Goal: Transaction & Acquisition: Purchase product/service

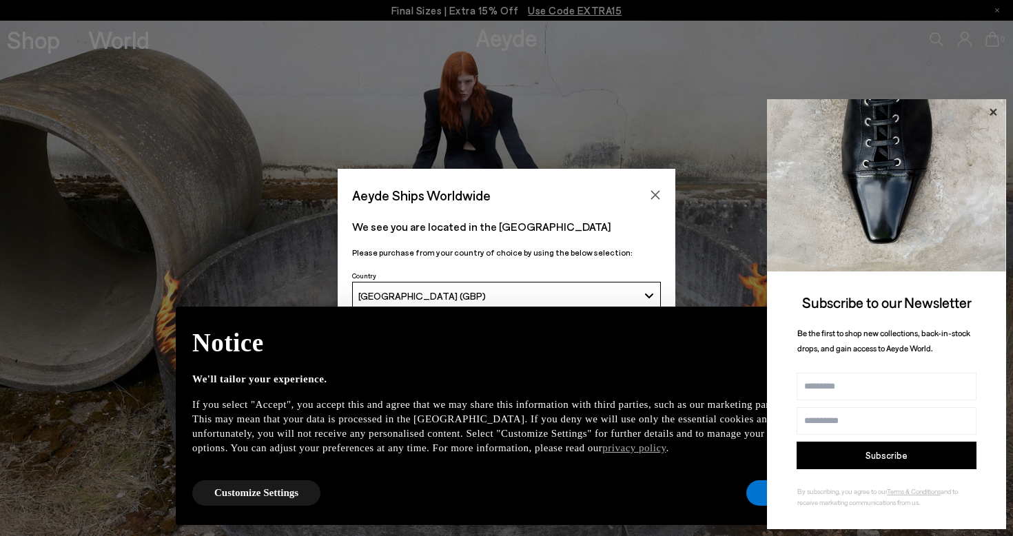
click at [992, 107] on icon at bounding box center [993, 112] width 18 height 18
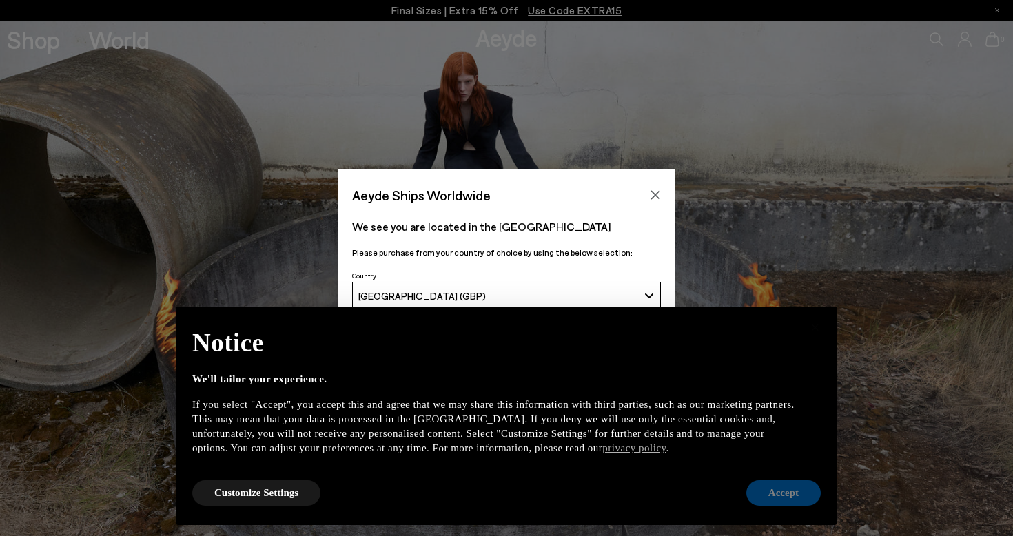
click at [802, 497] on button "Accept" at bounding box center [783, 492] width 74 height 25
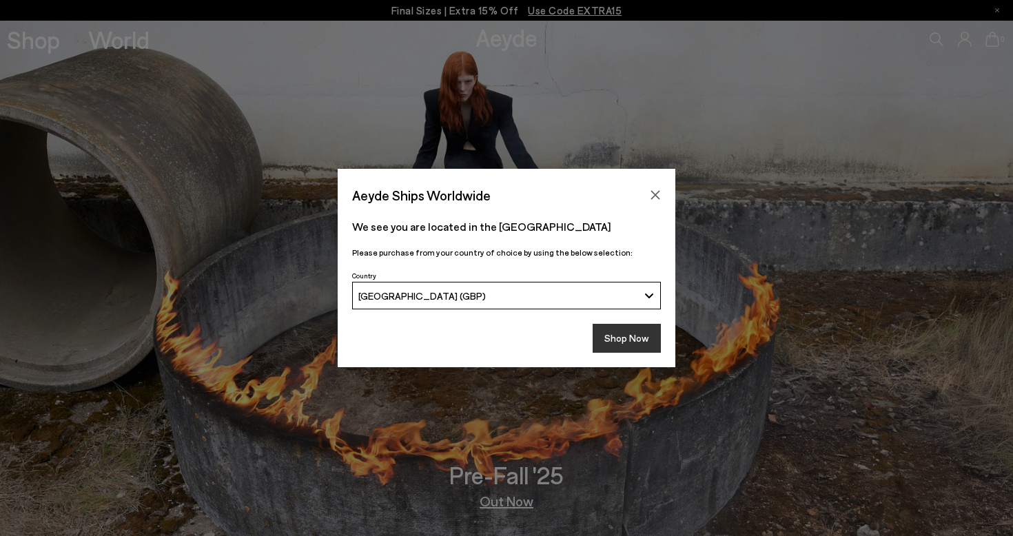
click at [626, 335] on button "Shop Now" at bounding box center [626, 338] width 68 height 29
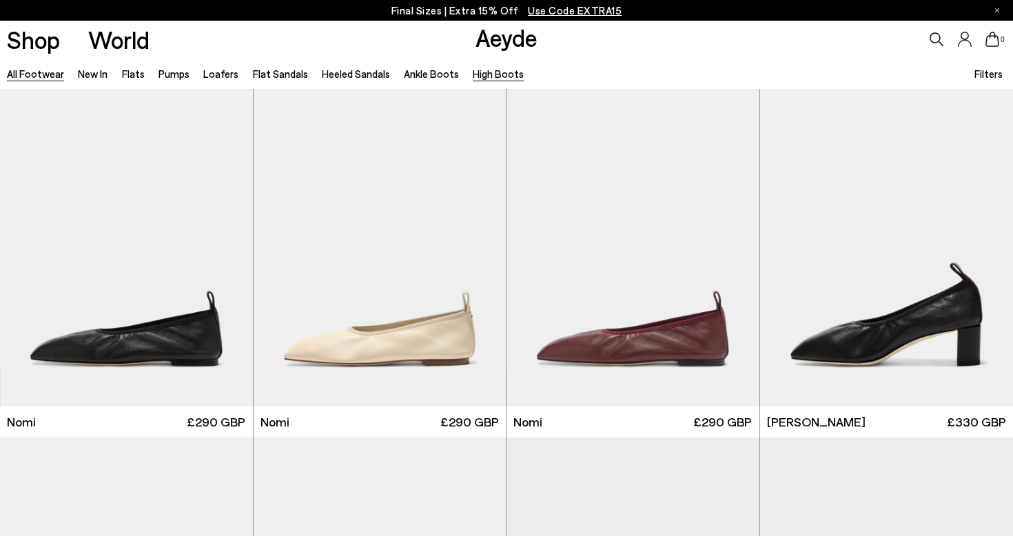
click at [485, 75] on link "High Boots" at bounding box center [498, 74] width 51 height 12
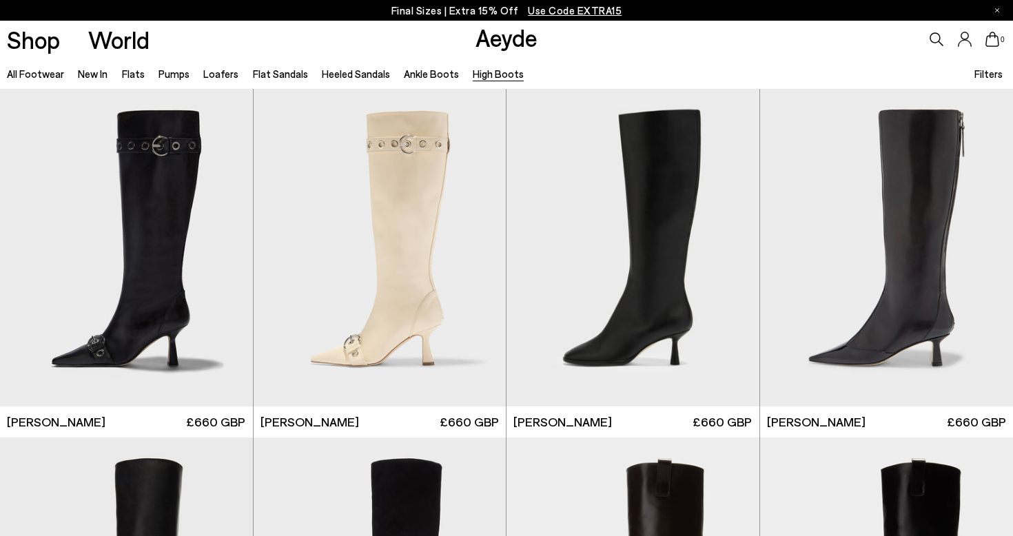
click at [976, 74] on span "Filters" at bounding box center [988, 74] width 28 height 12
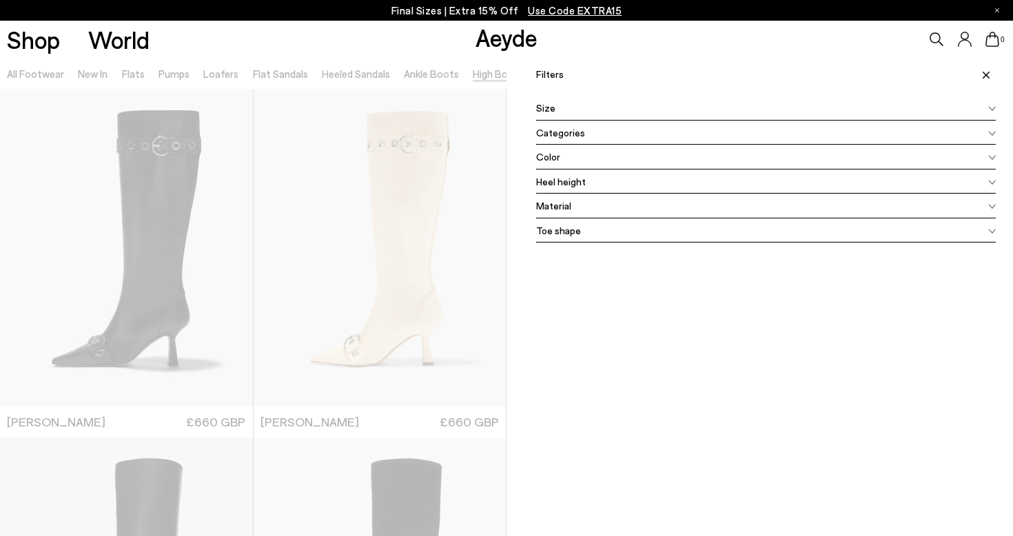
click at [931, 99] on div "Size" at bounding box center [765, 108] width 459 height 25
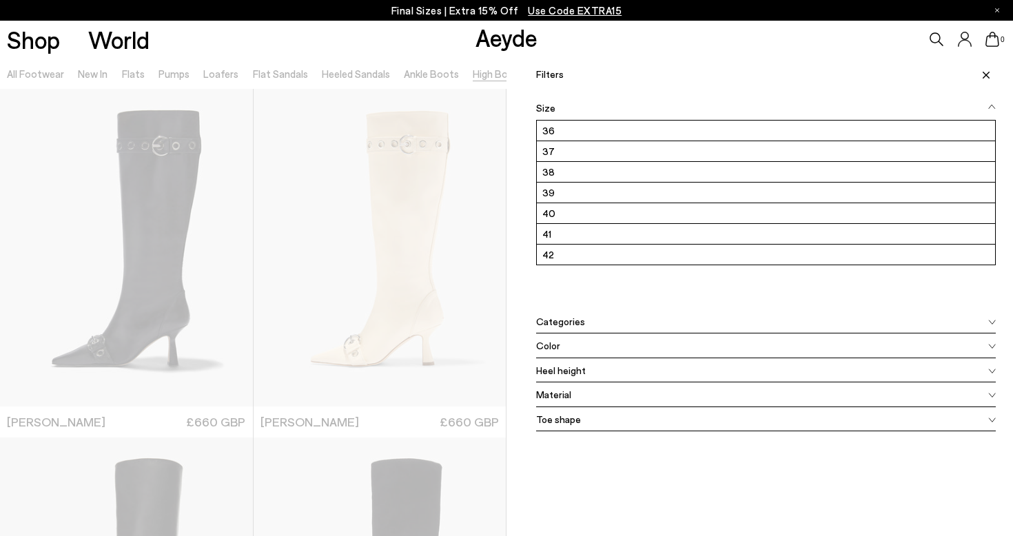
click at [737, 100] on div "Size" at bounding box center [765, 108] width 459 height 25
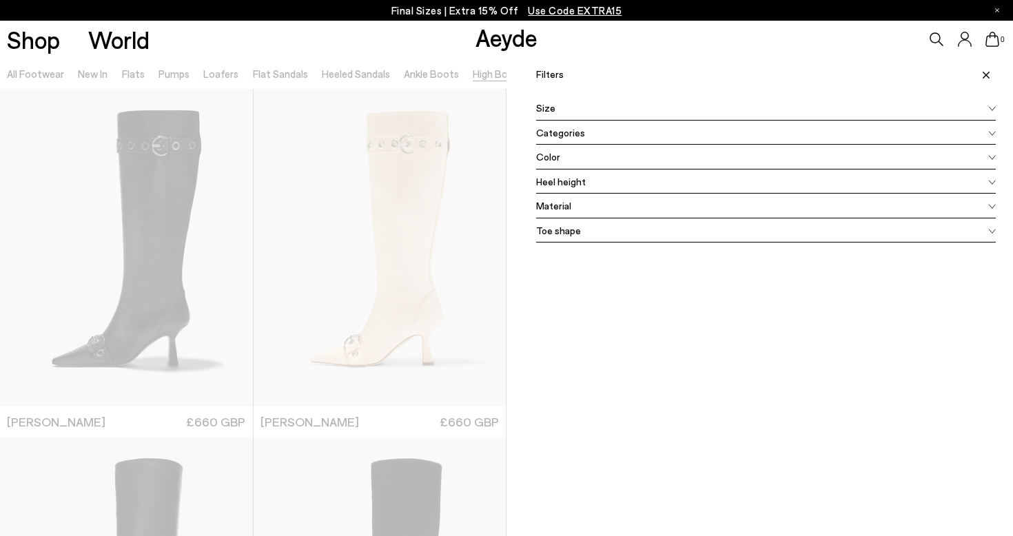
click at [646, 205] on div "Material" at bounding box center [765, 206] width 459 height 25
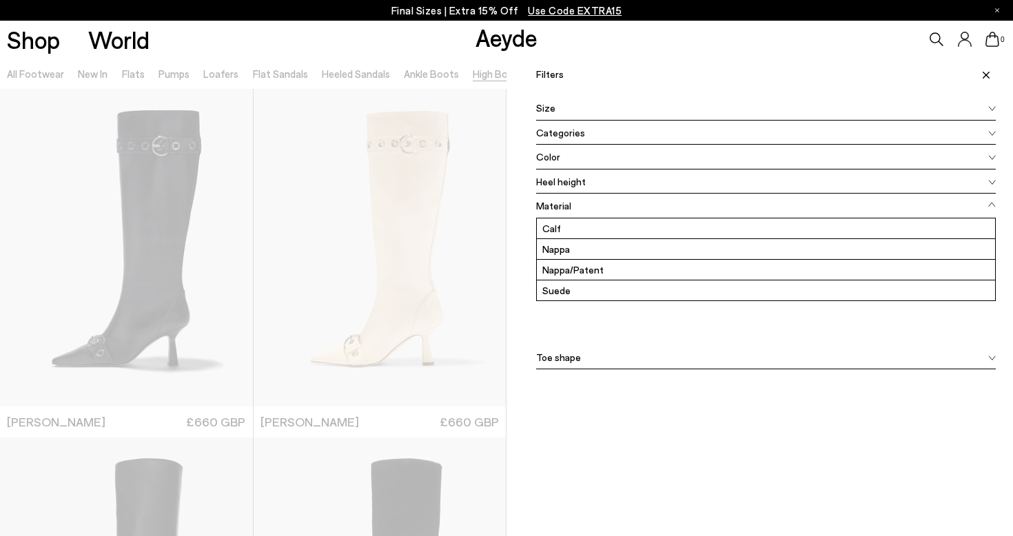
click at [497, 82] on div at bounding box center [253, 326] width 506 height 536
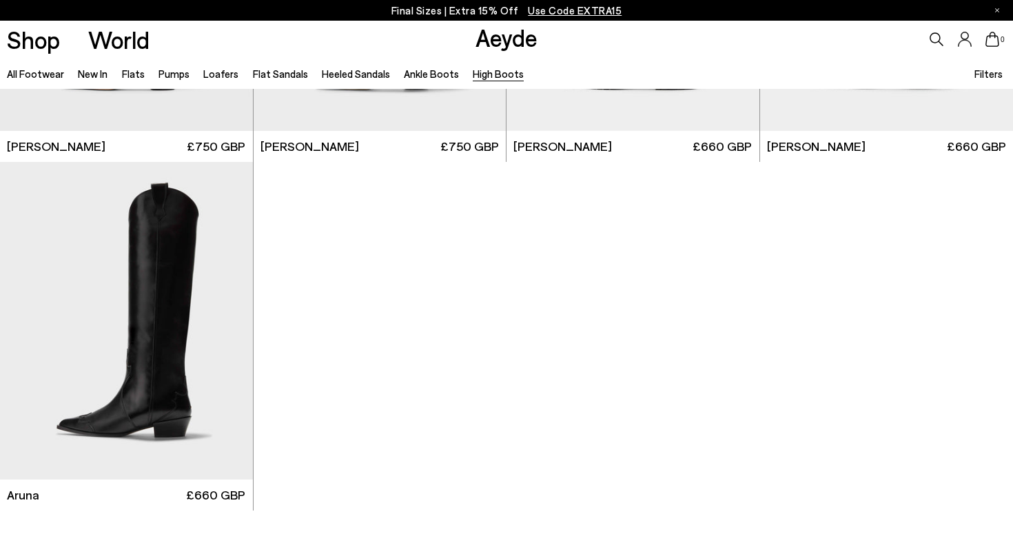
scroll to position [627, 0]
